Goal: Task Accomplishment & Management: Manage account settings

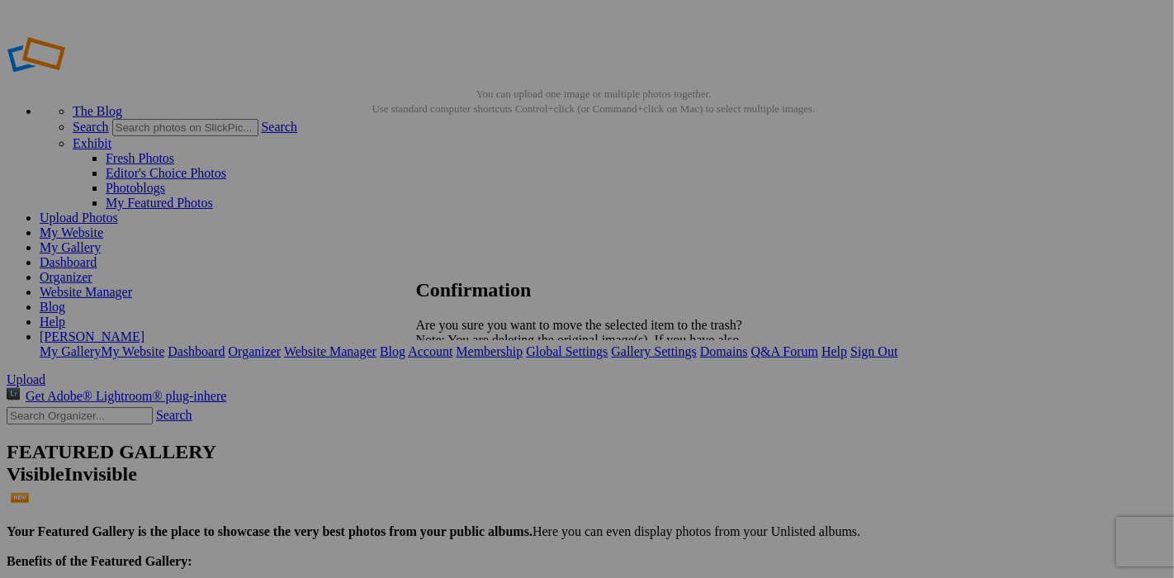
click at [471, 394] on span "Yes" at bounding box center [461, 397] width 19 height 14
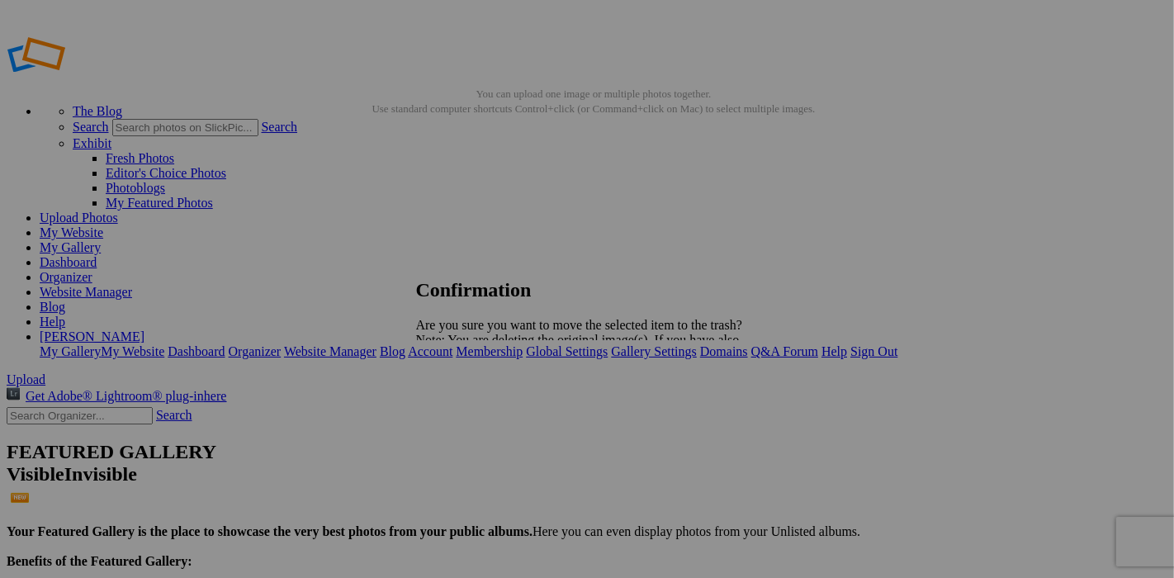
click at [471, 397] on span "Yes" at bounding box center [461, 397] width 19 height 14
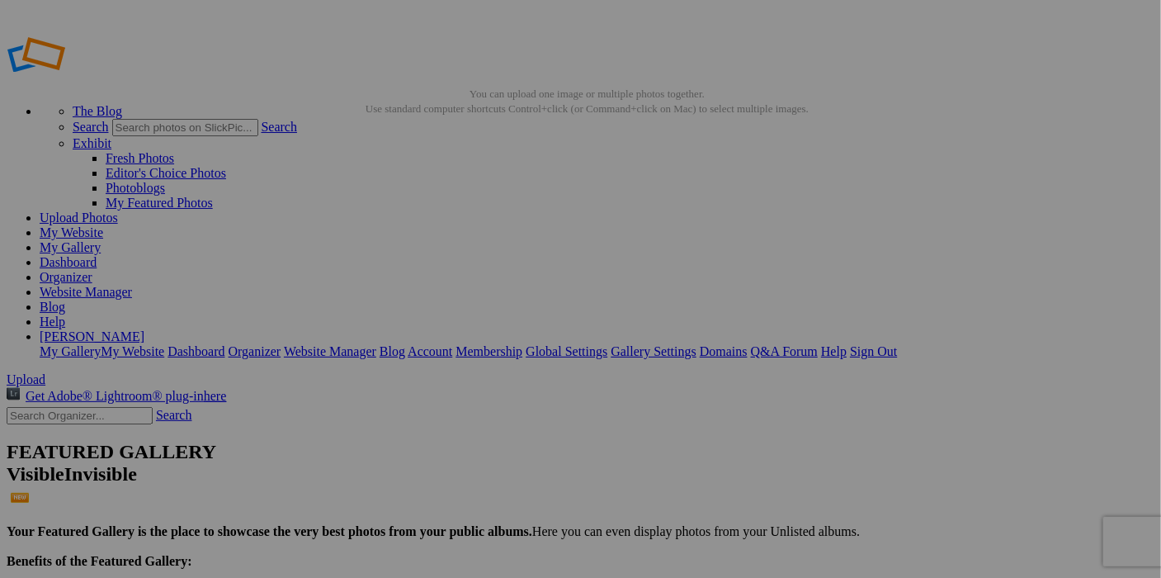
type input "City and Urbanscapes"
click at [144, 329] on link "[PERSON_NAME]" at bounding box center [92, 336] width 105 height 14
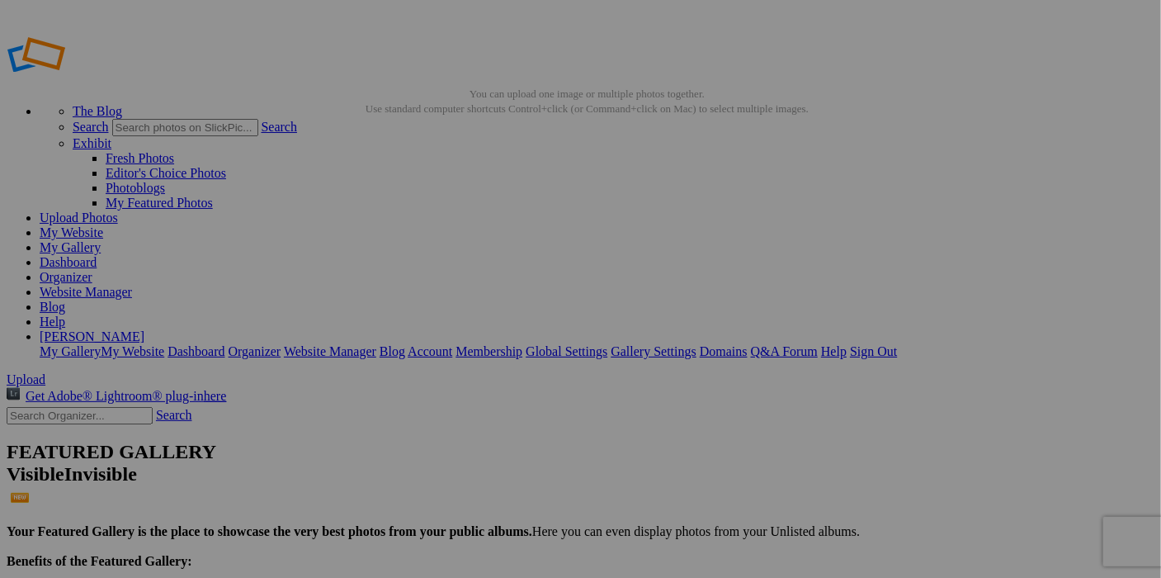
click at [897, 344] on link "Sign Out" at bounding box center [873, 351] width 47 height 14
